Goal: Transaction & Acquisition: Purchase product/service

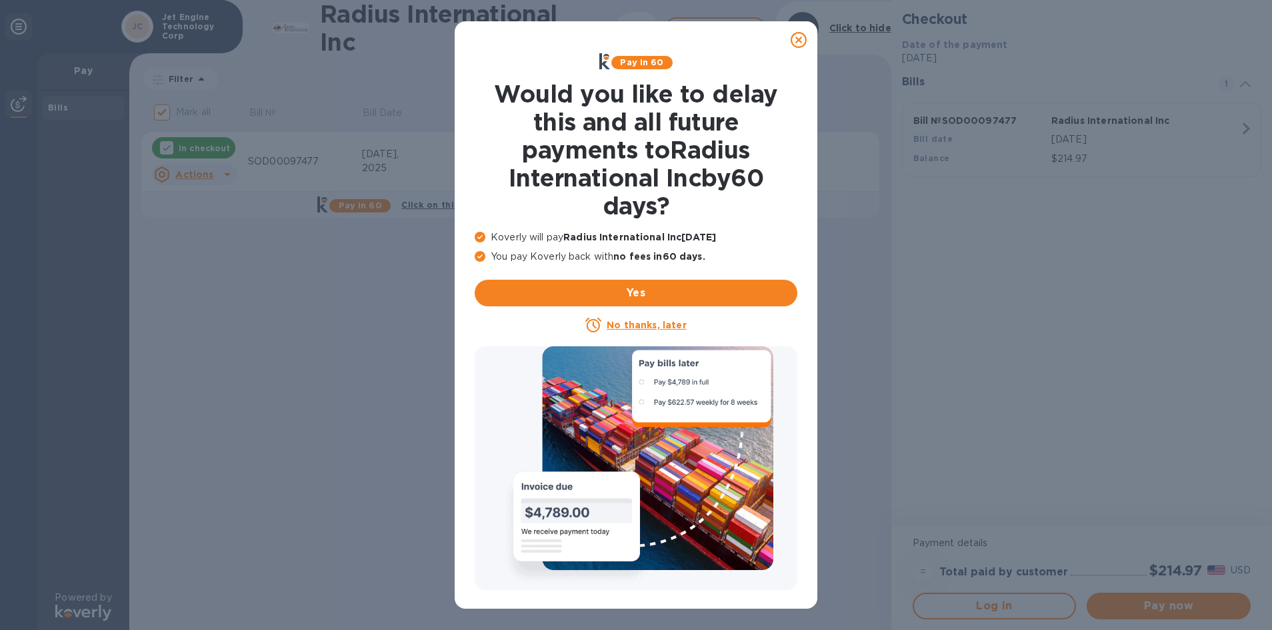
click at [796, 40] on icon at bounding box center [798, 40] width 16 height 16
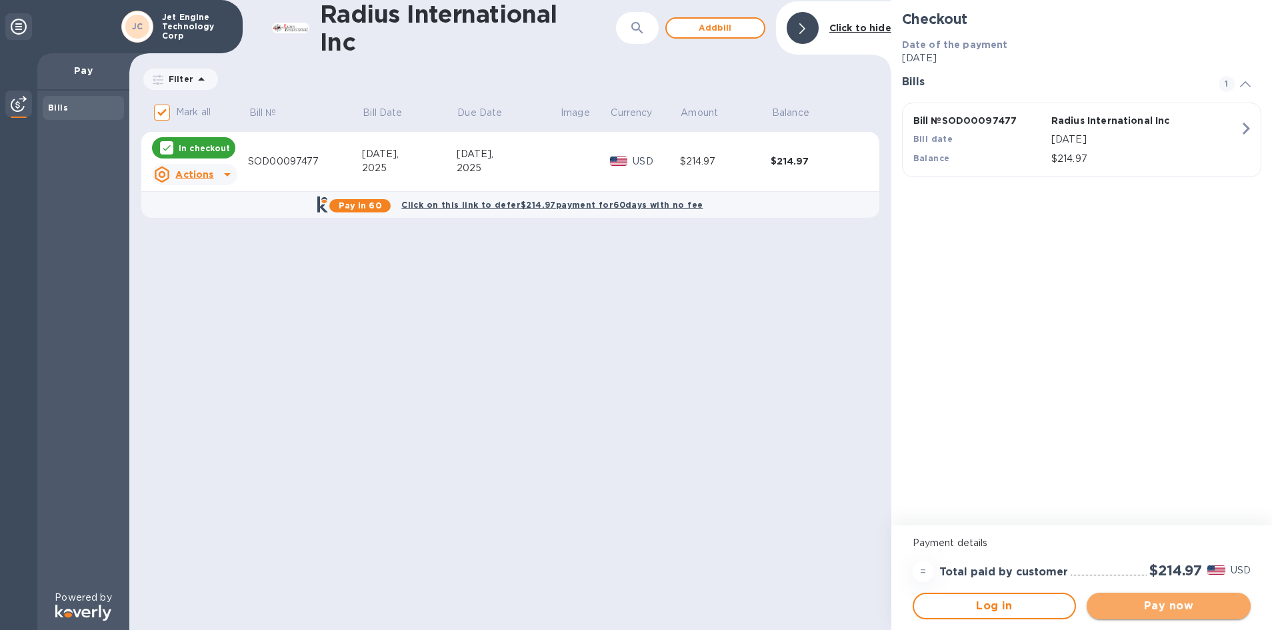
click at [1147, 602] on span "Pay now" at bounding box center [1168, 606] width 143 height 16
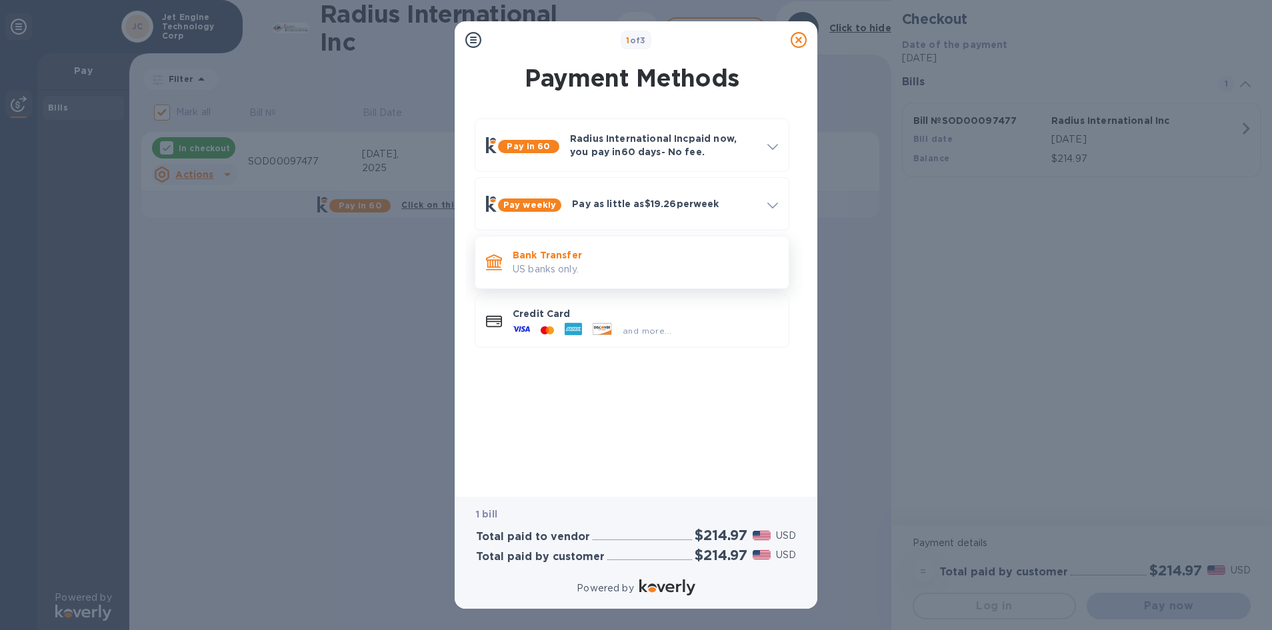
click at [636, 263] on p "US banks only." at bounding box center [644, 270] width 265 height 14
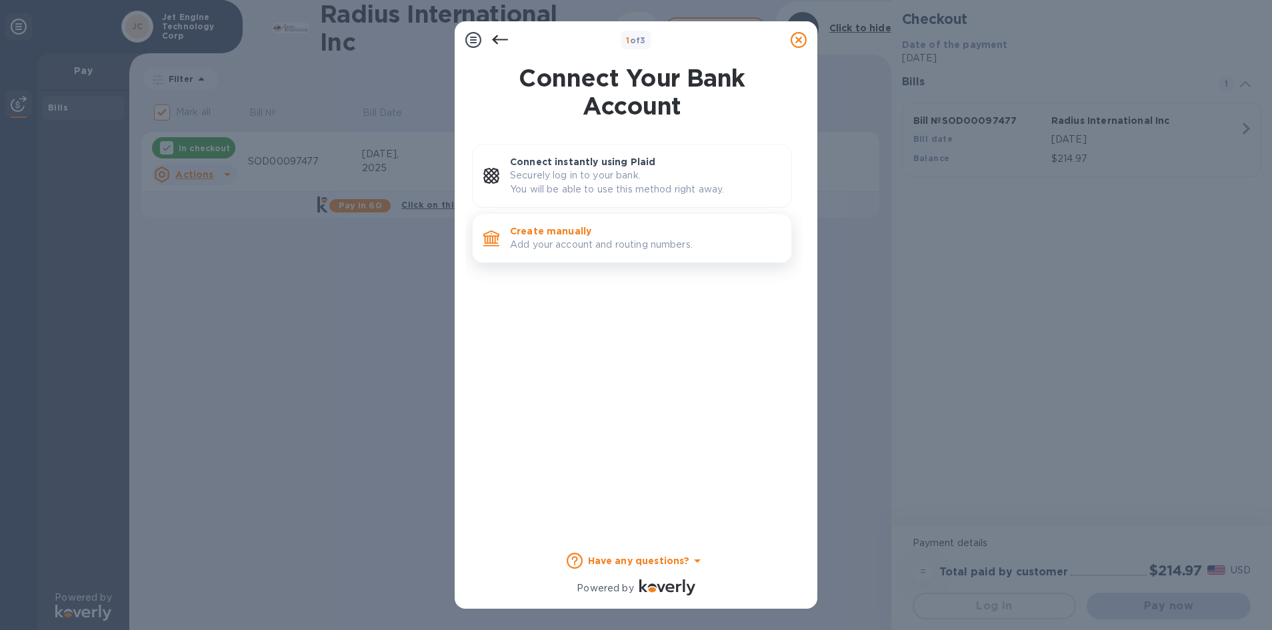
click at [637, 249] on p "Add your account and routing numbers." at bounding box center [645, 245] width 271 height 14
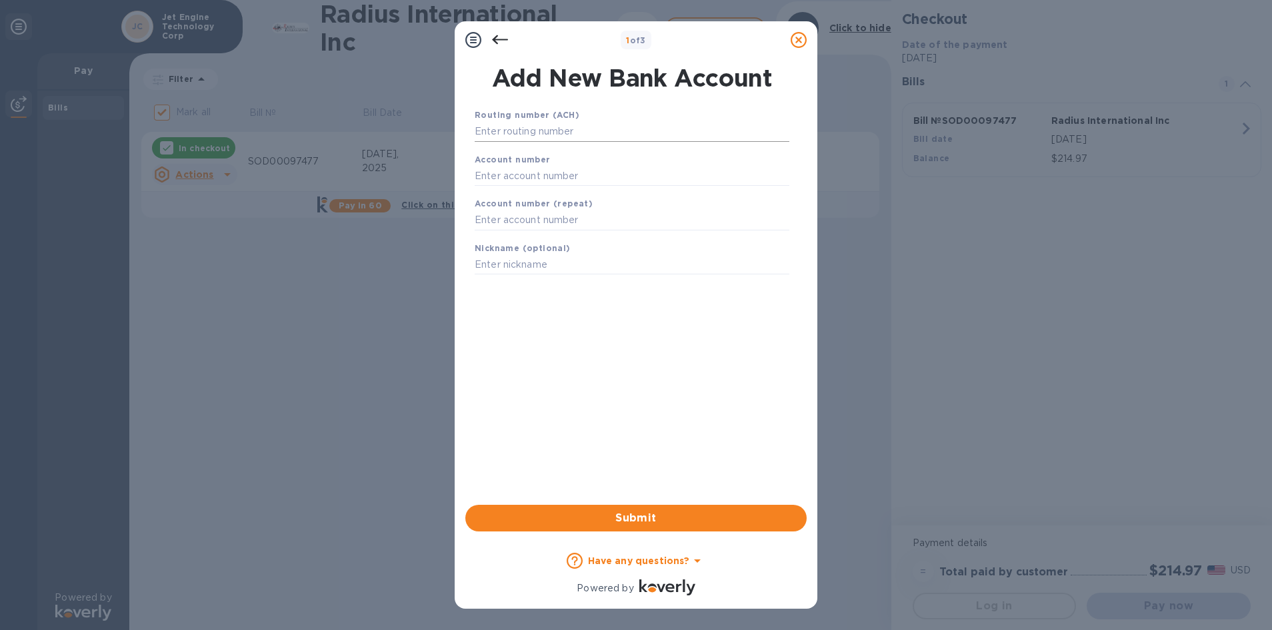
click at [542, 133] on input "text" at bounding box center [631, 132] width 315 height 20
type input "063107513"
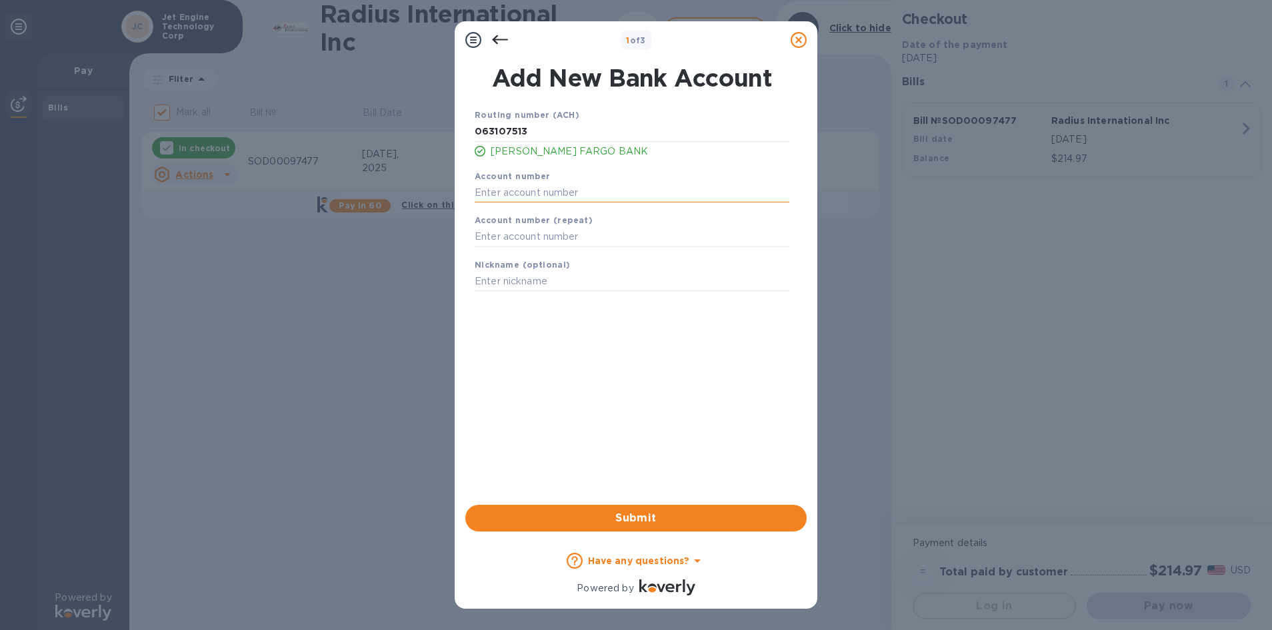
click at [556, 191] on input "text" at bounding box center [631, 193] width 315 height 20
type input "9240823907"
click at [554, 244] on input "text" at bounding box center [631, 237] width 315 height 20
type input "9240823907"
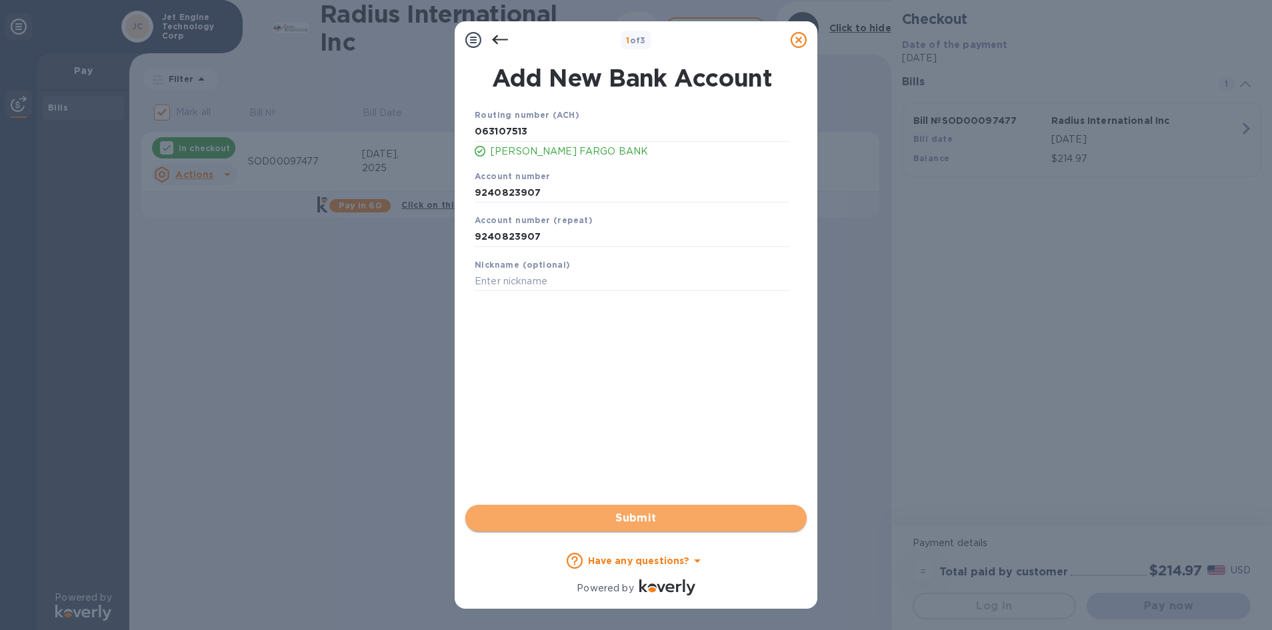
click at [644, 518] on span "Submit" at bounding box center [636, 518] width 320 height 16
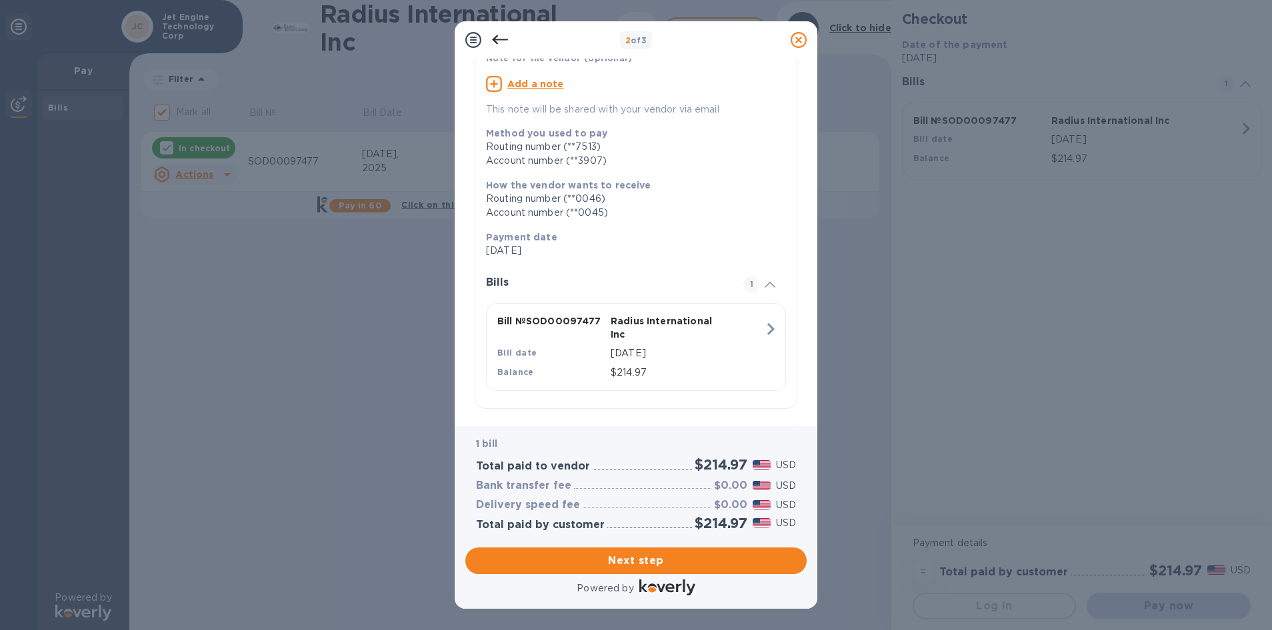
scroll to position [113, 0]
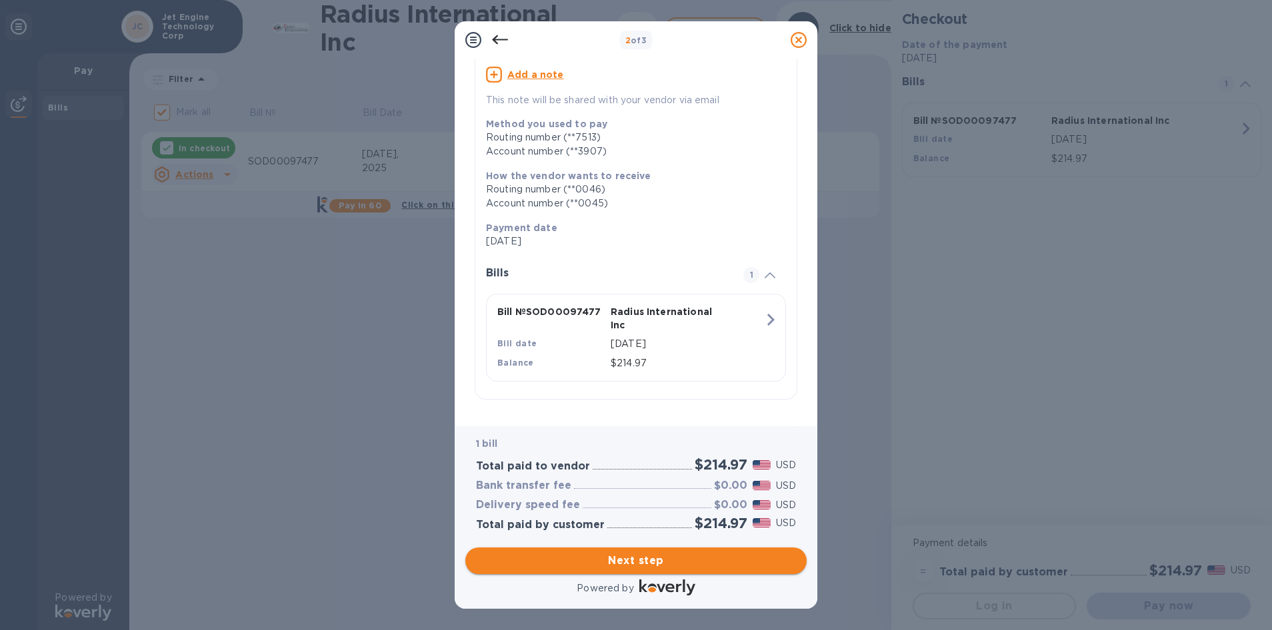
click at [633, 562] on span "Next step" at bounding box center [636, 561] width 320 height 16
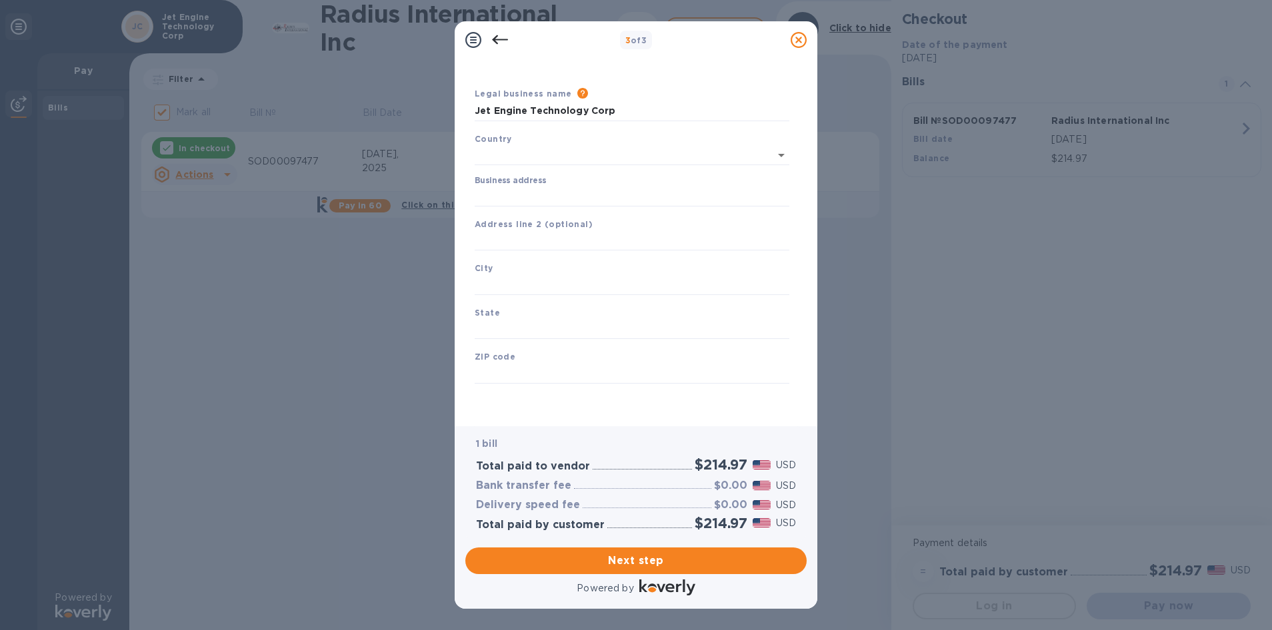
type input "[GEOGRAPHIC_DATA]"
click at [589, 197] on input "Business address" at bounding box center [631, 197] width 315 height 20
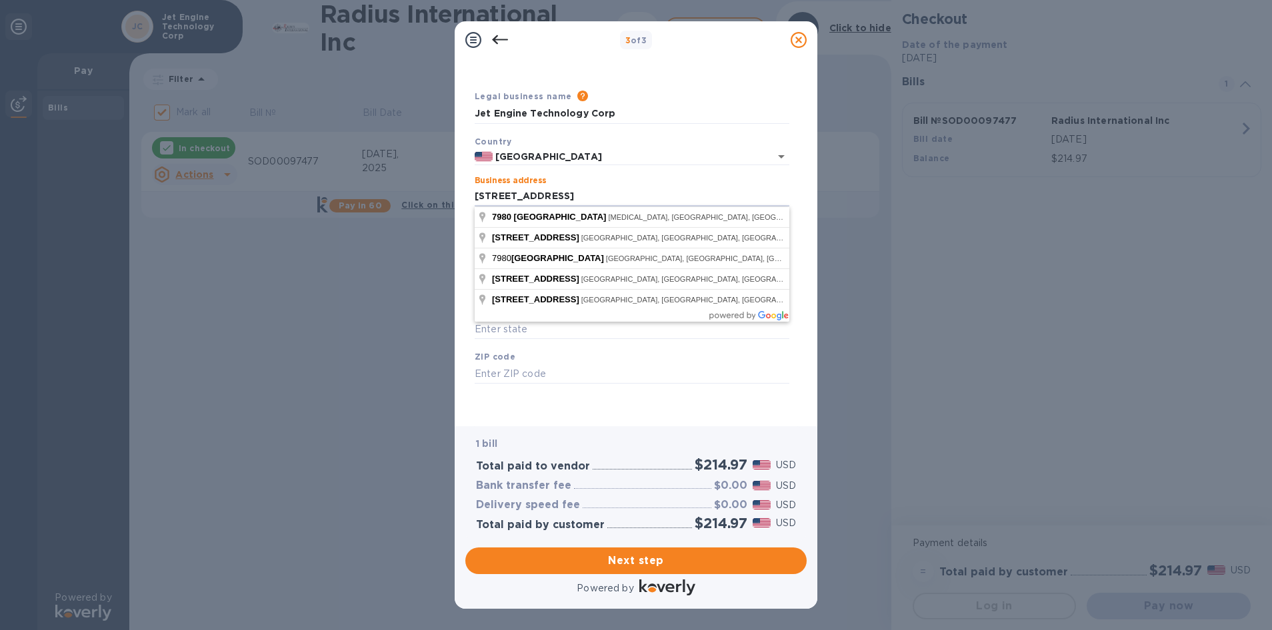
type input "[STREET_ADDRESS]"
type input "[MEDICAL_DATA]"
type input "FL"
type input "33122"
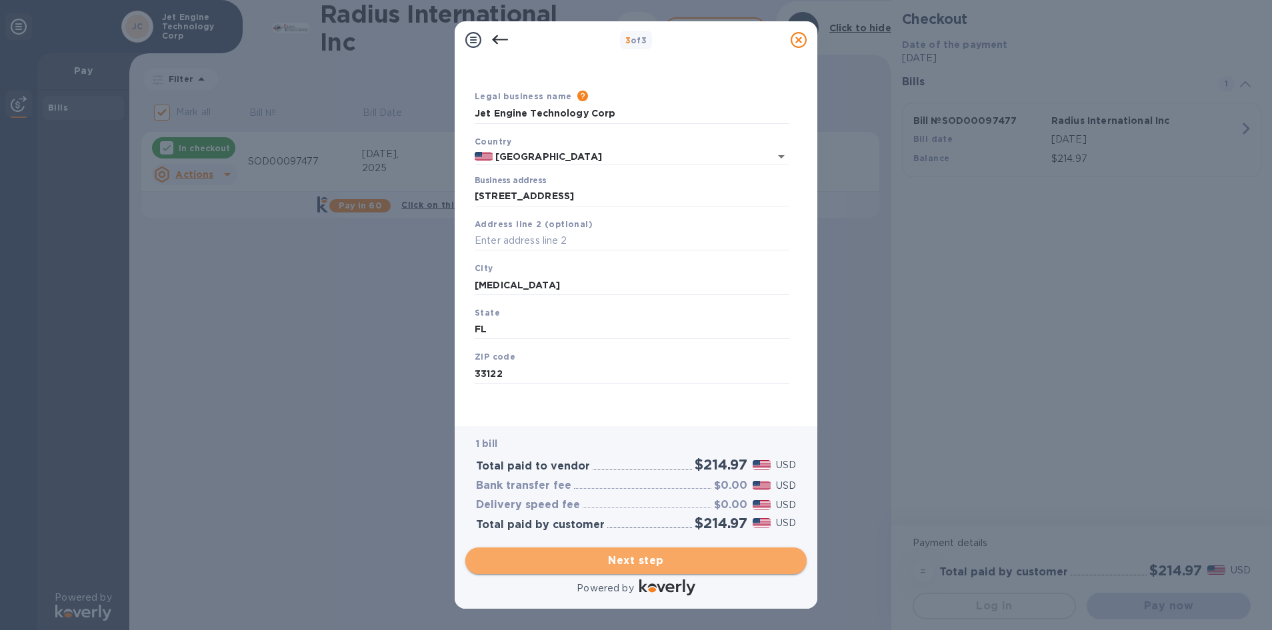
click at [678, 560] on span "Next step" at bounding box center [636, 561] width 320 height 16
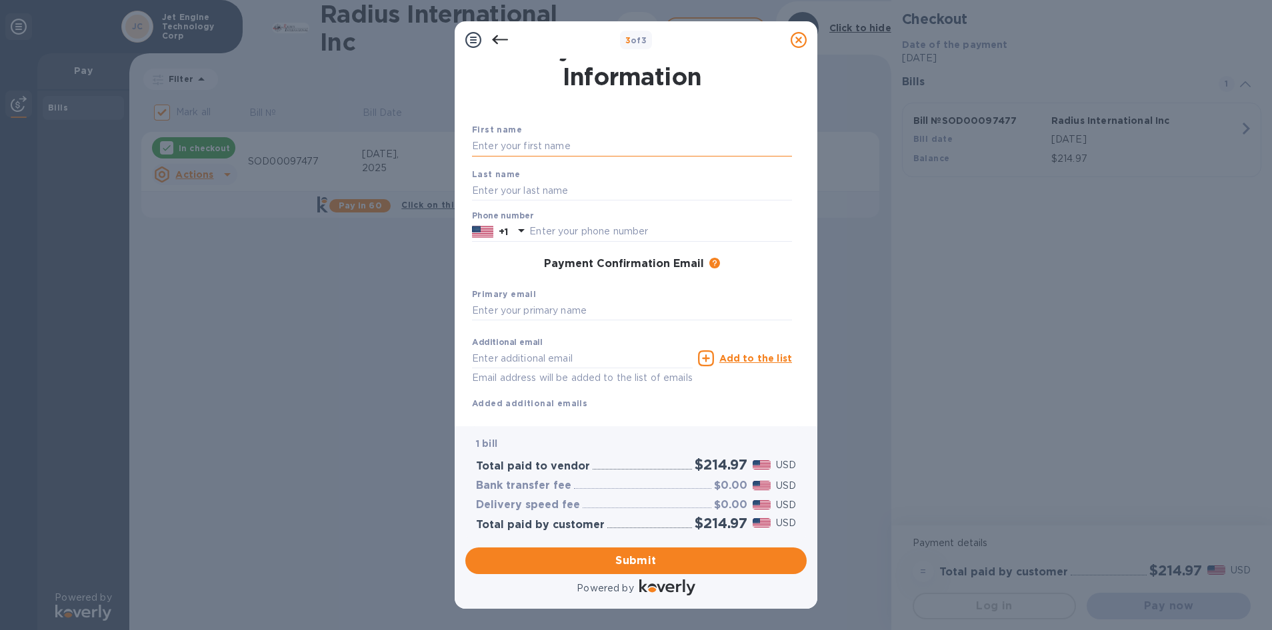
click at [560, 151] on input "text" at bounding box center [632, 147] width 320 height 20
type input "Hernando"
click at [482, 196] on input "text" at bounding box center [632, 191] width 320 height 20
type input "[PERSON_NAME]"
click at [580, 162] on div "Last name [PERSON_NAME]" at bounding box center [631, 184] width 331 height 45
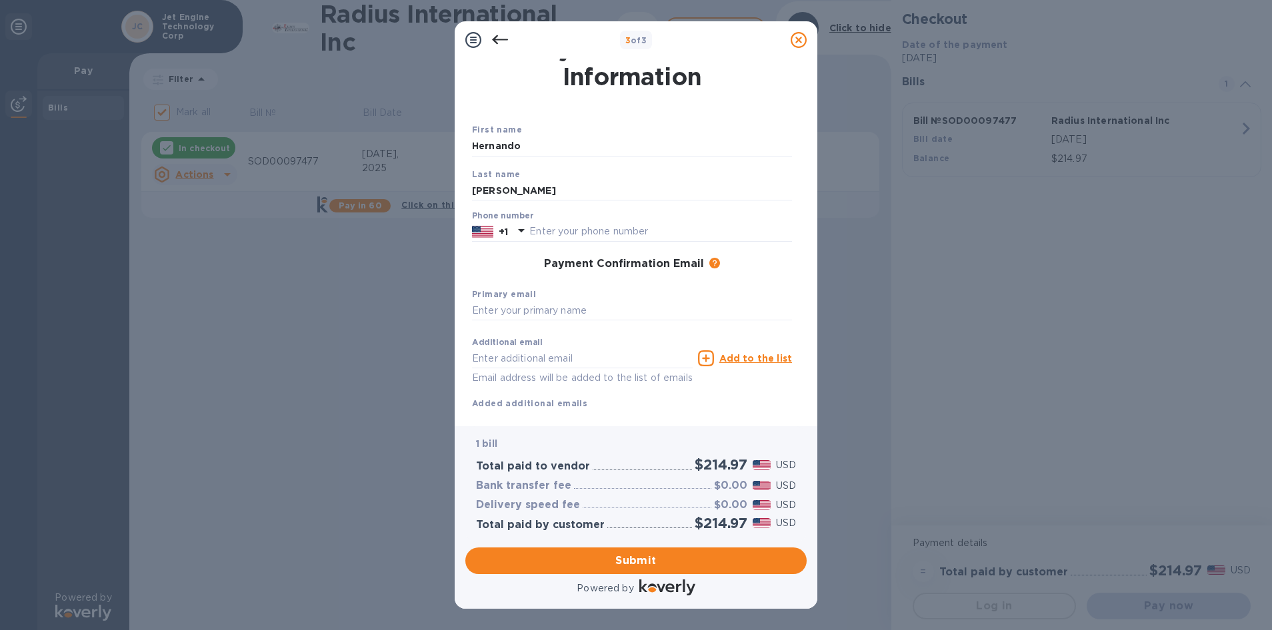
click at [566, 217] on div "Phone number +1" at bounding box center [632, 226] width 320 height 31
click at [564, 229] on input "text" at bounding box center [660, 232] width 263 height 20
type input "3054777489"
click at [518, 263] on div "Payment Confirmation Email The added email addresses will be used to send the p…" at bounding box center [632, 264] width 320 height 13
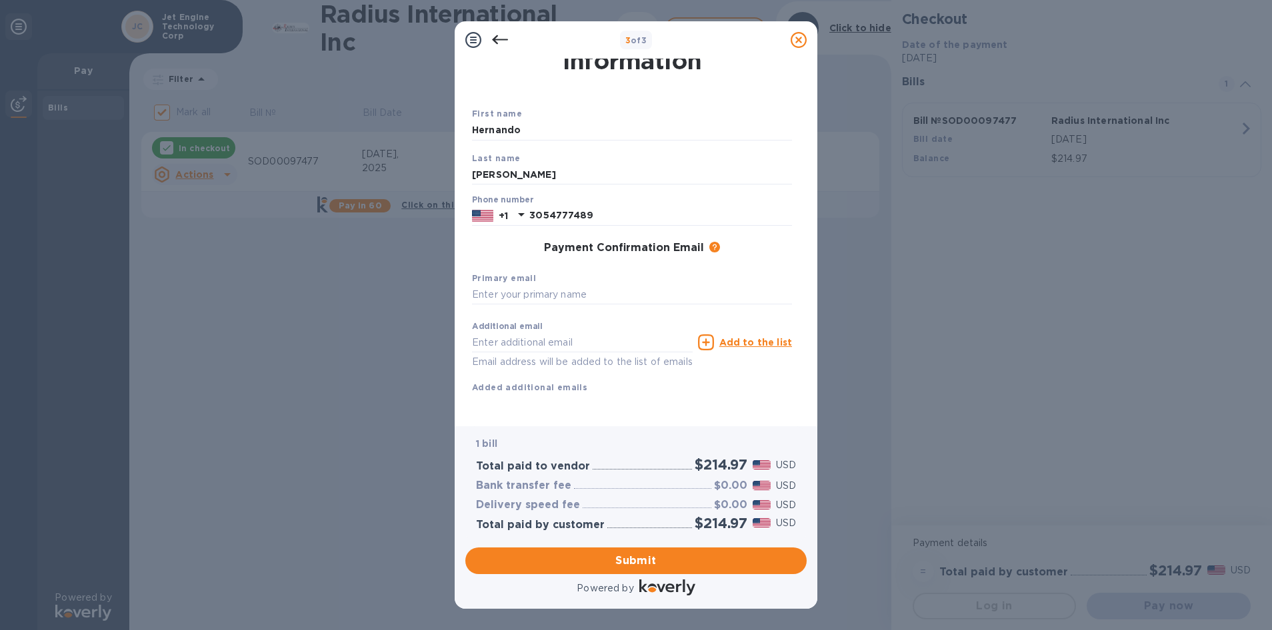
scroll to position [53, 0]
click at [517, 287] on input "text" at bounding box center [632, 295] width 320 height 20
type input "[EMAIL_ADDRESS][DOMAIN_NAME]"
click at [529, 266] on div "Primary email [EMAIL_ADDRESS][DOMAIN_NAME]" at bounding box center [631, 288] width 331 height 45
click at [592, 559] on span "Submit" at bounding box center [636, 561] width 320 height 16
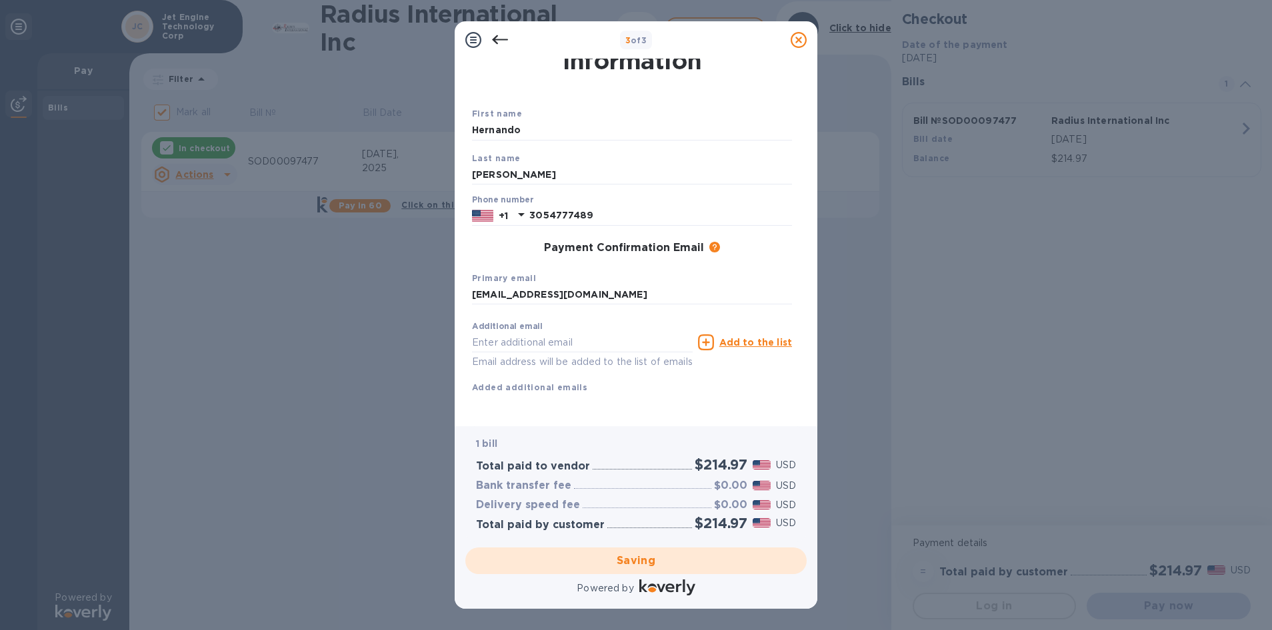
checkbox input "false"
